Goal: Task Accomplishment & Management: Complete application form

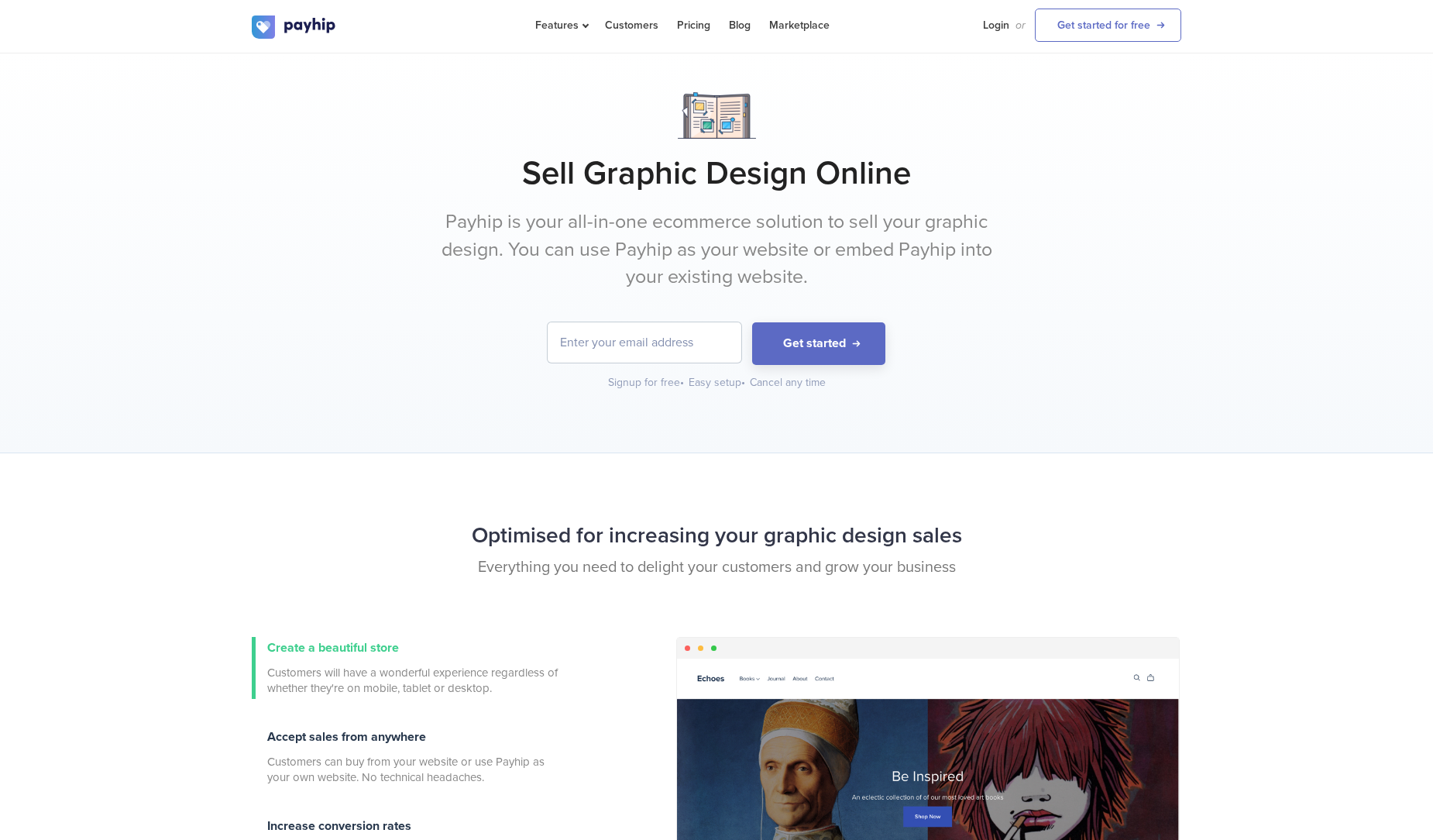
click at [867, 184] on h1 "Sell Graphic Design Online" at bounding box center [717, 173] width 930 height 39
click at [1127, 28] on link "Get started for free" at bounding box center [1108, 25] width 146 height 33
drag, startPoint x: 571, startPoint y: 167, endPoint x: 675, endPoint y: 174, distance: 104.2
click at [675, 174] on h1 "Sell Graphic Design Online" at bounding box center [717, 173] width 930 height 39
